Goal: Transaction & Acquisition: Purchase product/service

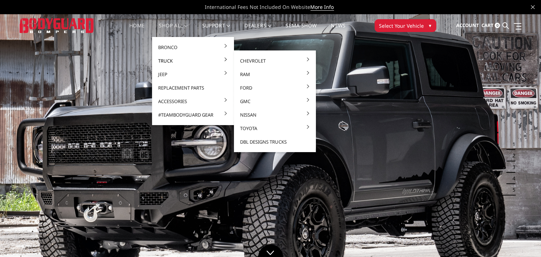
click at [168, 63] on link "Truck" at bounding box center [193, 61] width 76 height 14
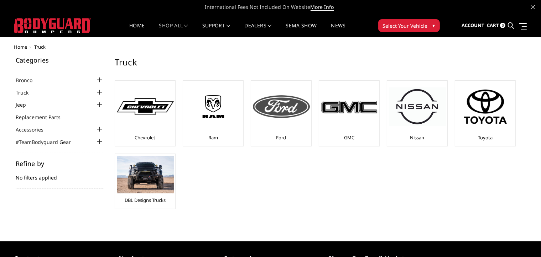
click at [270, 102] on img at bounding box center [281, 106] width 57 height 23
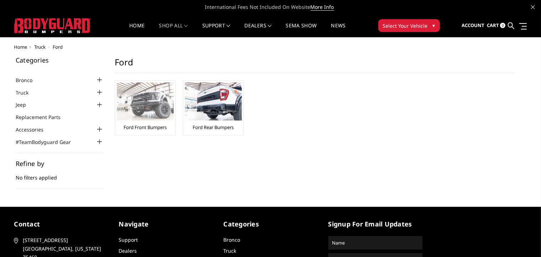
click at [159, 110] on img at bounding box center [145, 102] width 57 height 38
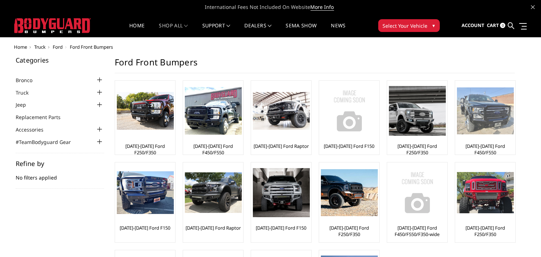
click at [491, 125] on img at bounding box center [485, 111] width 57 height 47
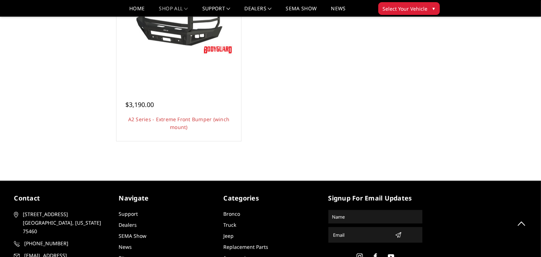
scroll to position [617, 0]
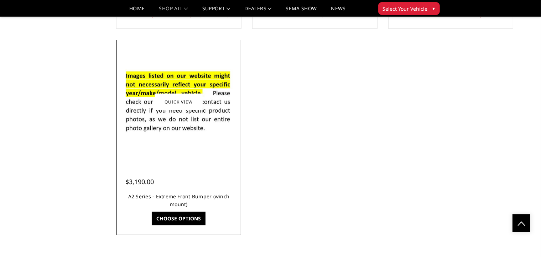
click at [182, 197] on link "A2 Series - Extreme Front Bumper (winch mount)" at bounding box center [178, 200] width 101 height 15
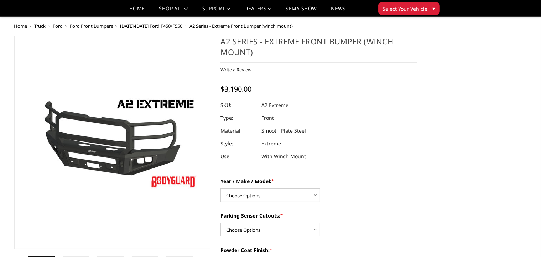
scroll to position [77, 0]
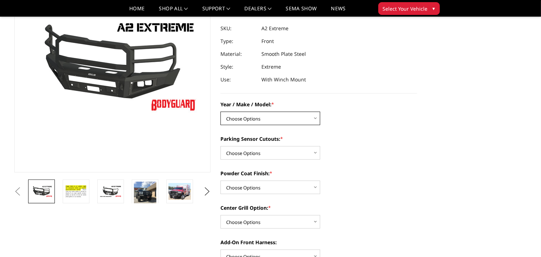
click at [305, 120] on select "Choose Options Chevrolet 20-23 2500 / 3500 Ford 17-22 F250 / F350 Ford 17-22 F4…" at bounding box center [270, 119] width 100 height 14
select select "827"
click at [220, 112] on select "Choose Options Chevrolet 20-23 2500 / 3500 Ford 17-22 F250 / F350 Ford 17-22 F4…" at bounding box center [270, 119] width 100 height 14
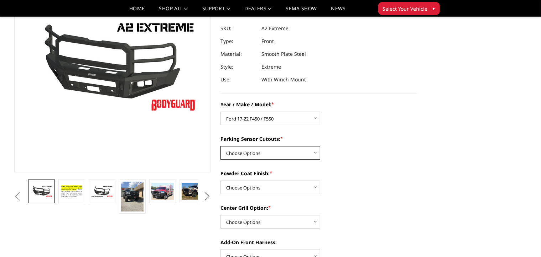
click at [292, 151] on select "Choose Options Yes - I have front parking sensors No - I do NOT have parking se…" at bounding box center [270, 153] width 100 height 14
select select "540"
click at [220, 146] on select "Choose Options Yes - I have front parking sensors No - I do NOT have parking se…" at bounding box center [270, 153] width 100 height 14
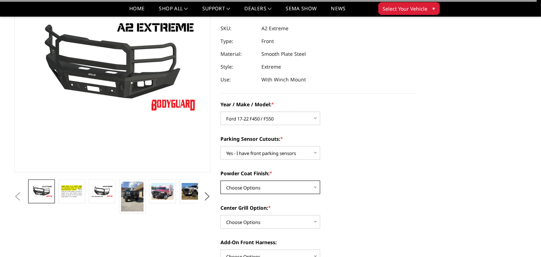
click at [277, 188] on select "Choose Options Bare metal (included) Texture Black Powder Coat" at bounding box center [270, 188] width 100 height 14
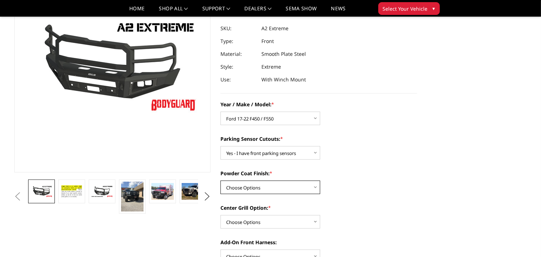
scroll to position [116, 0]
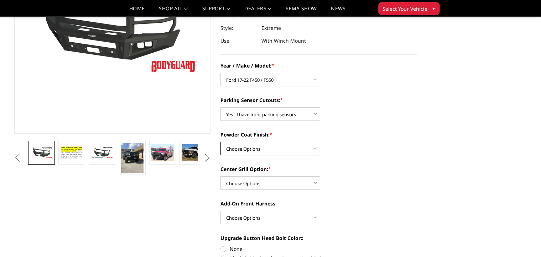
click at [268, 150] on select "Choose Options Bare metal (included) Texture Black Powder Coat" at bounding box center [270, 149] width 100 height 14
select select "518"
click at [220, 142] on select "Choose Options Bare metal (included) Texture Black Powder Coat" at bounding box center [270, 149] width 100 height 14
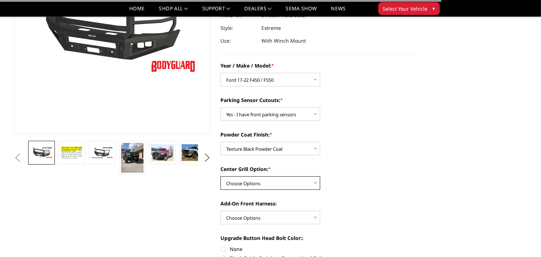
click at [268, 183] on select "Choose Options Add expanded metal in center grill Decline this option" at bounding box center [270, 183] width 100 height 14
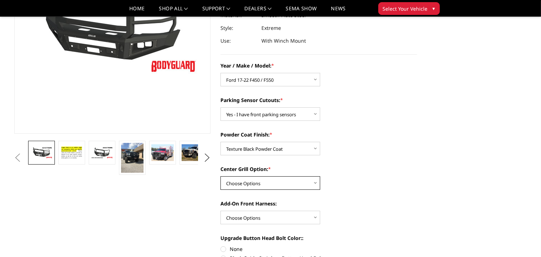
scroll to position [154, 0]
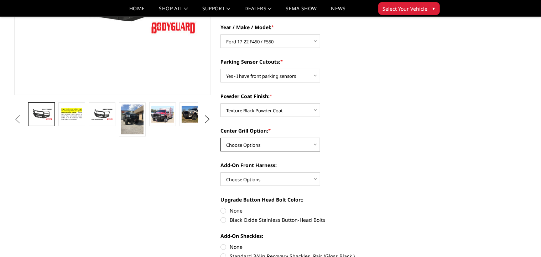
click at [276, 147] on select "Choose Options Add expanded metal in center grill Decline this option" at bounding box center [270, 145] width 100 height 14
select select "1080"
click at [220, 138] on select "Choose Options Add expanded metal in center grill Decline this option" at bounding box center [270, 145] width 100 height 14
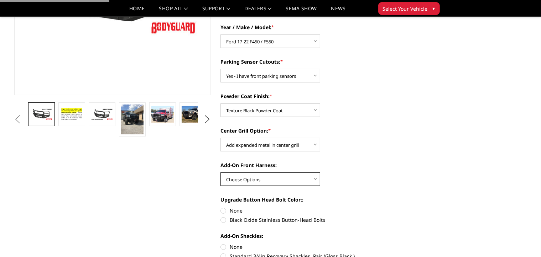
click at [243, 178] on select "Choose Options WITH front camera harness WITHOUT front camera harness" at bounding box center [270, 180] width 100 height 14
select select "1695"
click at [220, 173] on select "Choose Options WITH front camera harness WITHOUT front camera harness" at bounding box center [270, 180] width 100 height 14
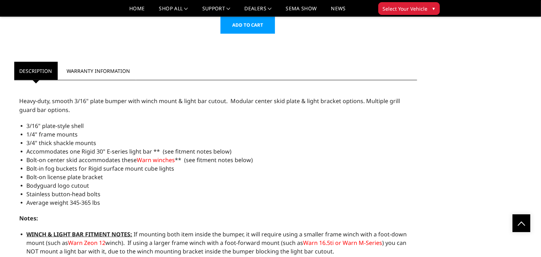
scroll to position [811, 0]
